Goal: Navigation & Orientation: Find specific page/section

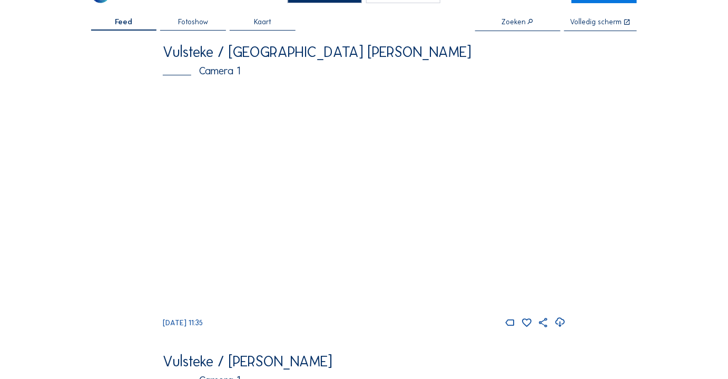
scroll to position [47, 0]
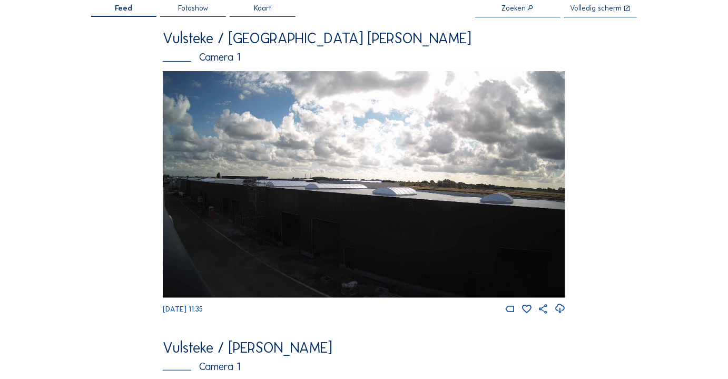
click at [302, 209] on img at bounding box center [364, 184] width 402 height 227
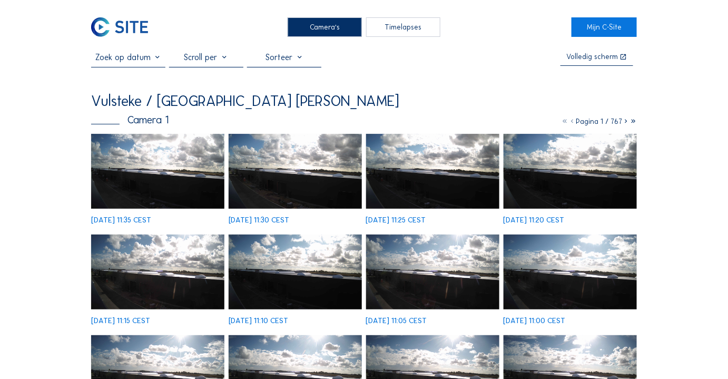
click at [181, 178] on img at bounding box center [158, 171] width 134 height 75
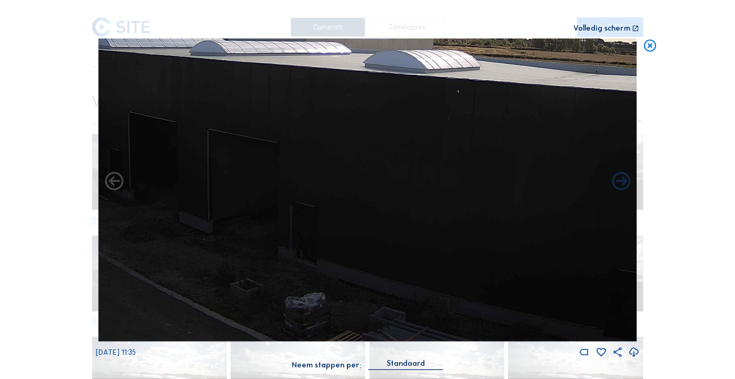
drag, startPoint x: 319, startPoint y: 297, endPoint x: 426, endPoint y: 209, distance: 138.5
click at [425, 209] on img at bounding box center [368, 189] width 539 height 303
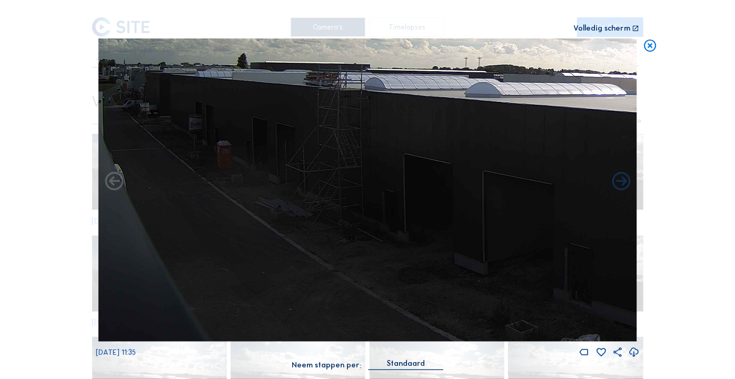
drag, startPoint x: 291, startPoint y: 178, endPoint x: 407, endPoint y: 213, distance: 121.5
click at [407, 213] on img at bounding box center [368, 189] width 539 height 303
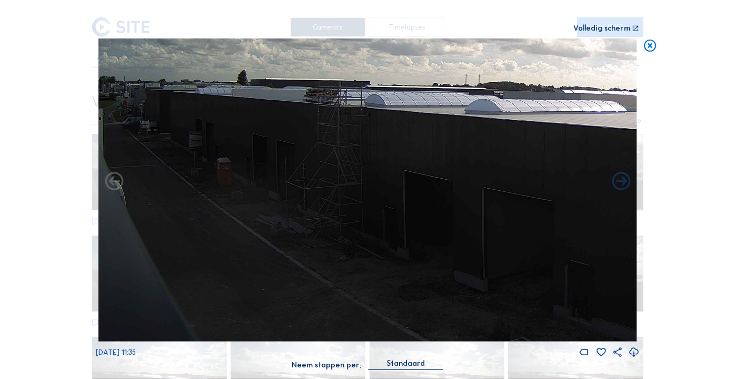
drag, startPoint x: 319, startPoint y: 208, endPoint x: 350, endPoint y: 233, distance: 40.1
click at [350, 233] on img at bounding box center [368, 189] width 539 height 303
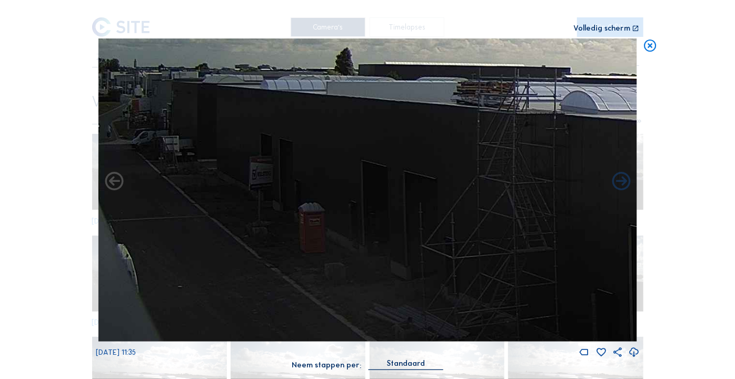
drag, startPoint x: 188, startPoint y: 158, endPoint x: 215, endPoint y: 162, distance: 27.7
click at [215, 162] on img at bounding box center [368, 189] width 539 height 303
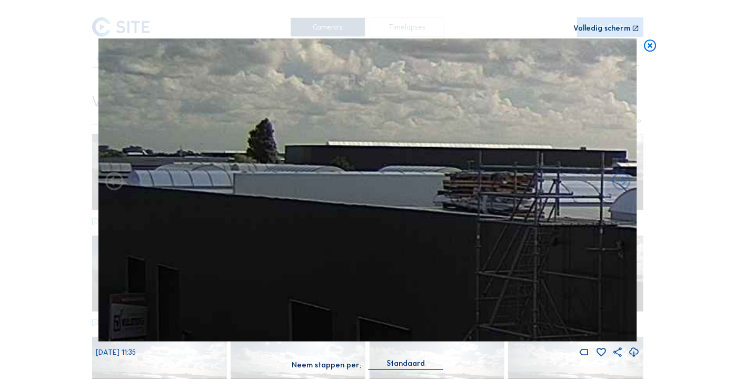
drag, startPoint x: 153, startPoint y: 182, endPoint x: 281, endPoint y: 167, distance: 129.4
click at [281, 168] on img at bounding box center [368, 189] width 539 height 303
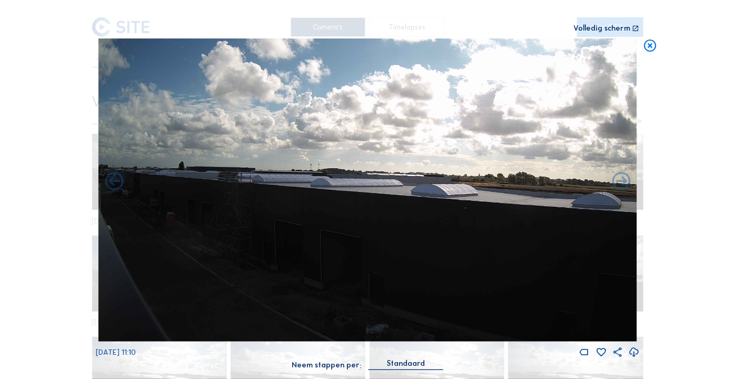
click at [658, 46] on icon at bounding box center [650, 45] width 15 height 15
